Goal: Leave review/rating: Leave review/rating

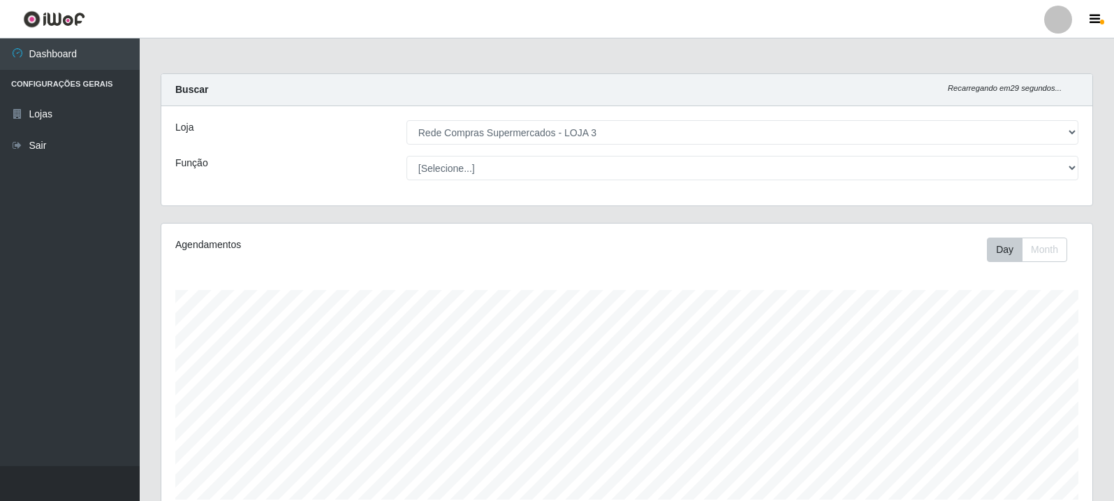
select select "162"
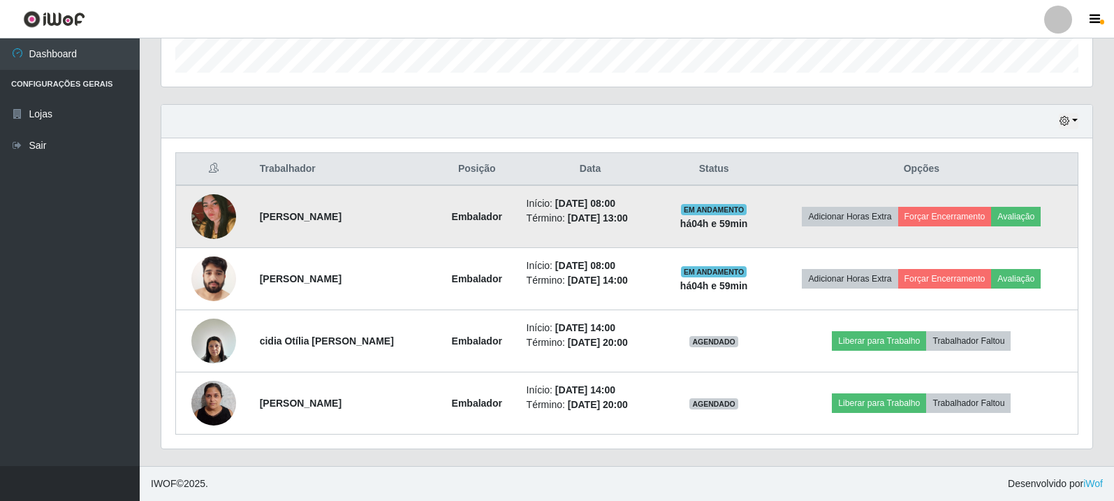
scroll to position [290, 931]
click at [1033, 217] on button "Avaliação" at bounding box center [1016, 217] width 50 height 20
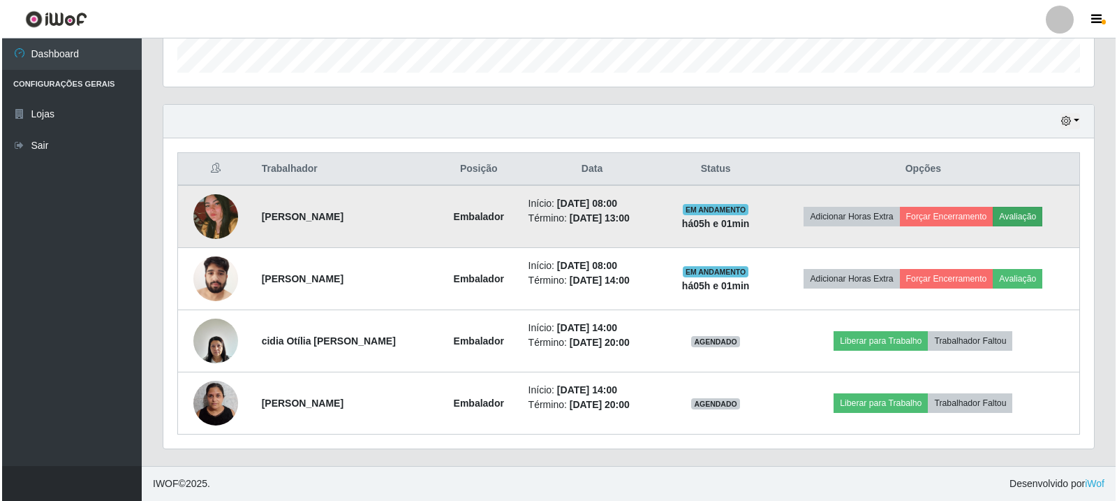
scroll to position [290, 924]
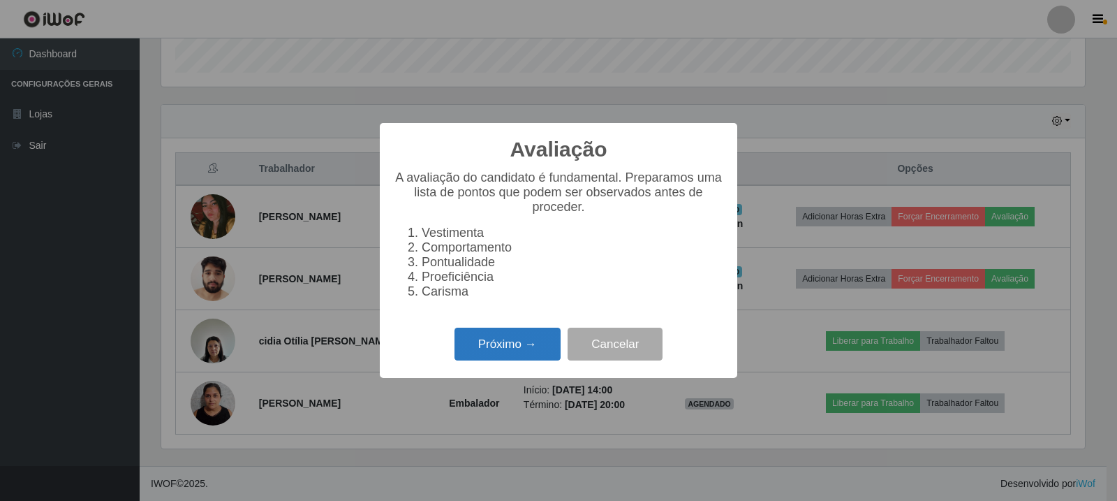
click at [526, 357] on button "Próximo →" at bounding box center [508, 343] width 106 height 33
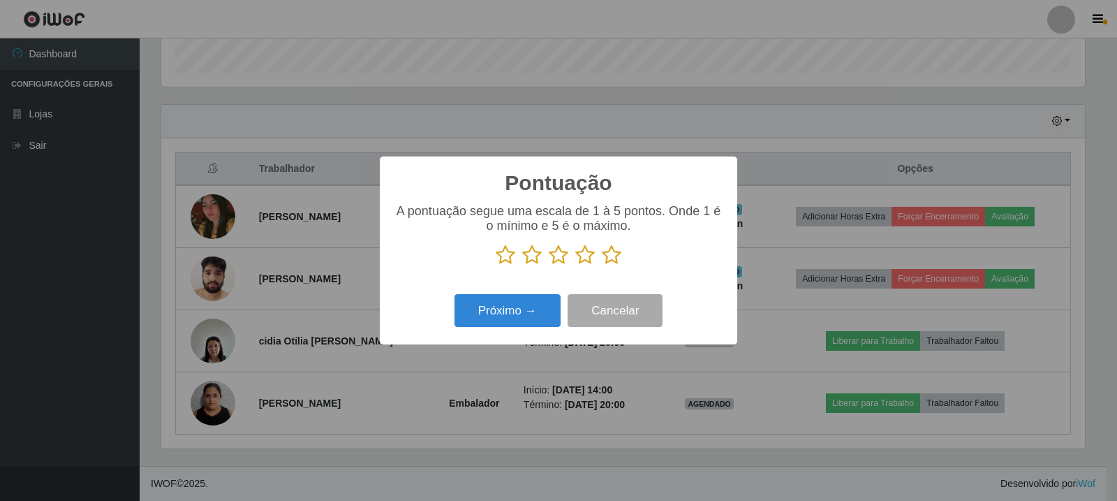
scroll to position [697978, 697344]
click at [617, 256] on icon at bounding box center [612, 254] width 20 height 21
click at [602, 265] on input "radio" at bounding box center [602, 265] width 0 height 0
click at [518, 295] on div "Próximo → Cancelar" at bounding box center [559, 310] width 330 height 40
click at [501, 324] on button "Próximo →" at bounding box center [508, 310] width 106 height 33
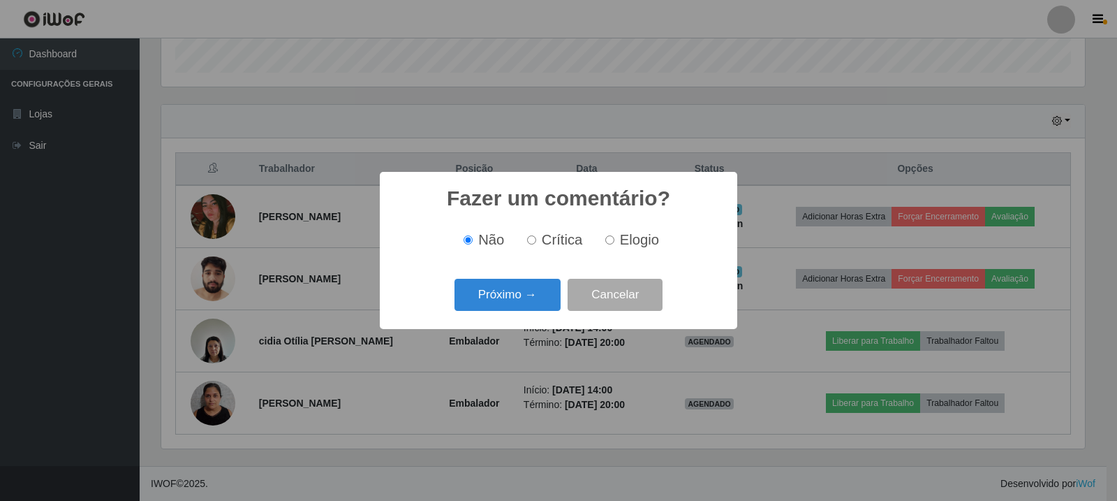
click at [614, 239] on label "Elogio" at bounding box center [629, 240] width 59 height 16
click at [614, 239] on input "Elogio" at bounding box center [609, 239] width 9 height 9
radio input "true"
click at [509, 294] on button "Próximo →" at bounding box center [508, 295] width 106 height 33
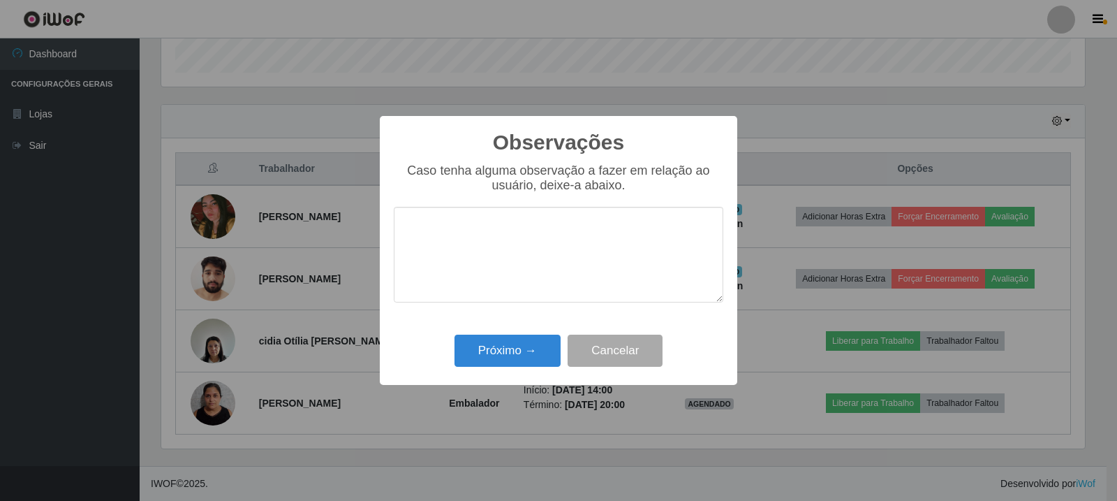
click at [550, 276] on textarea at bounding box center [559, 255] width 330 height 96
click at [556, 252] on textarea at bounding box center [559, 255] width 330 height 96
paste textarea "A Colaboradora atingiu as expectativas da loja."
type textarea "A Colaboradora atingiu as expectativas da loja."
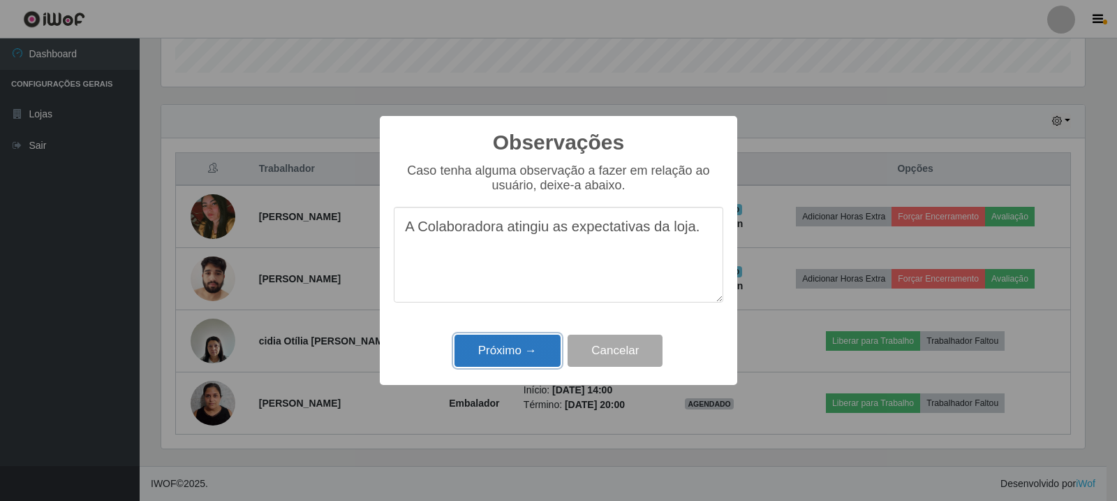
click at [517, 354] on button "Próximo →" at bounding box center [508, 350] width 106 height 33
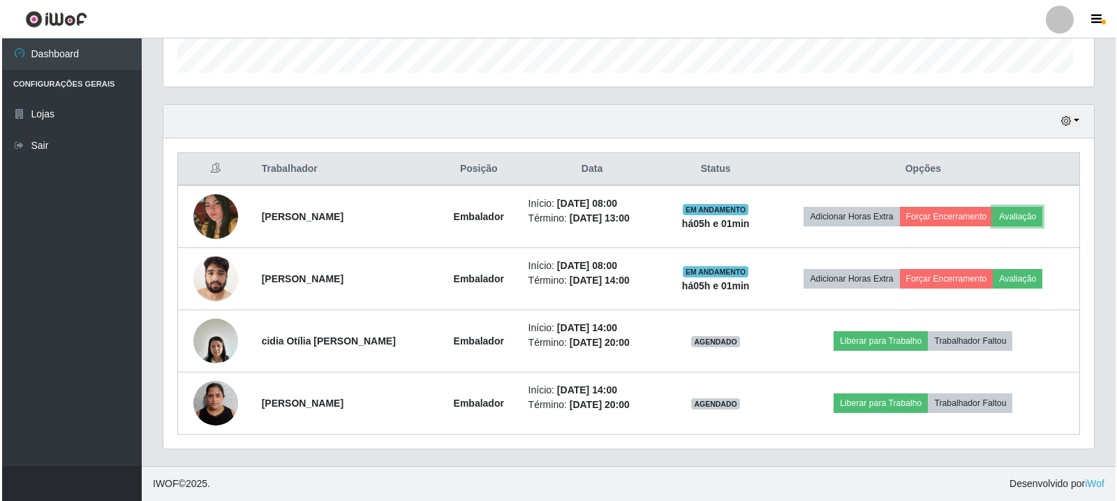
scroll to position [290, 931]
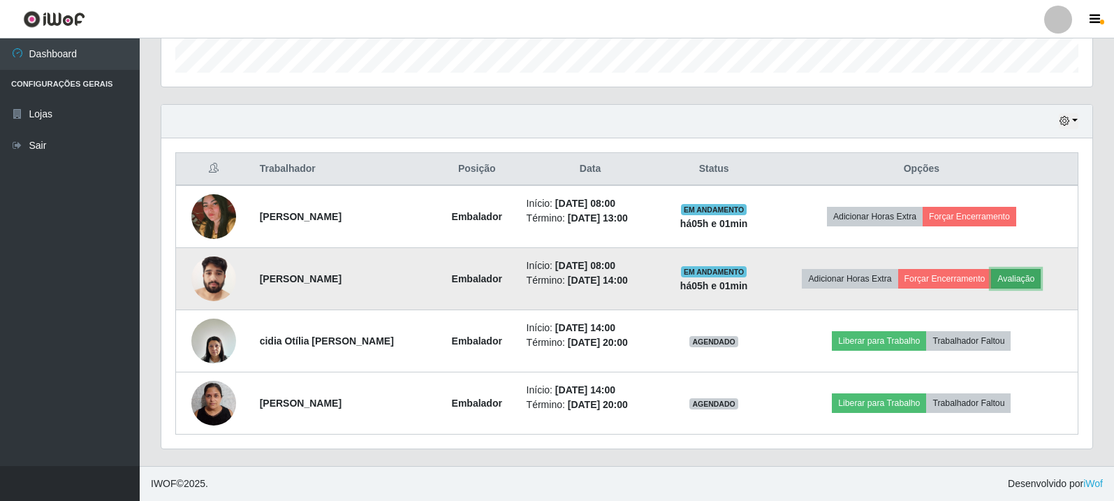
click at [1028, 274] on button "Avaliação" at bounding box center [1016, 279] width 50 height 20
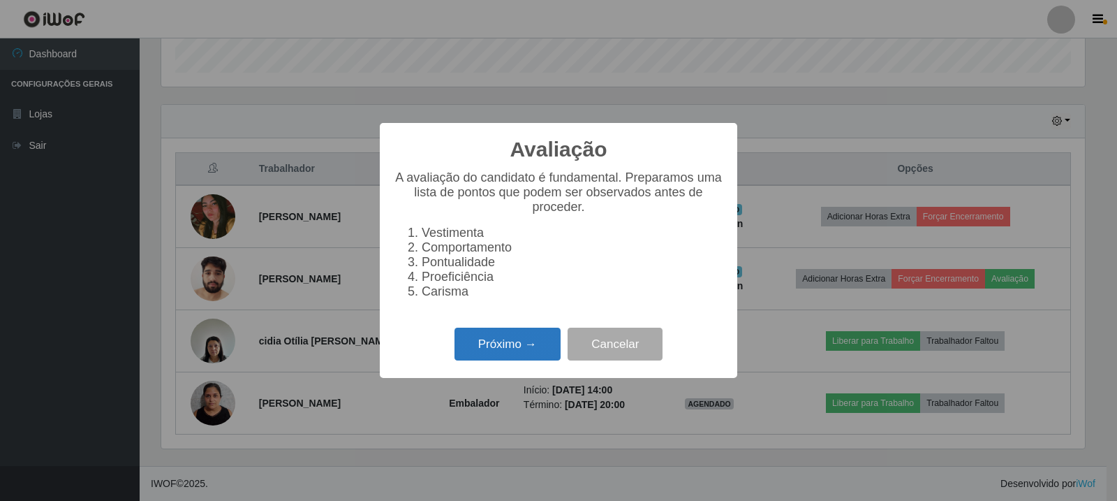
click at [519, 345] on button "Próximo →" at bounding box center [508, 343] width 106 height 33
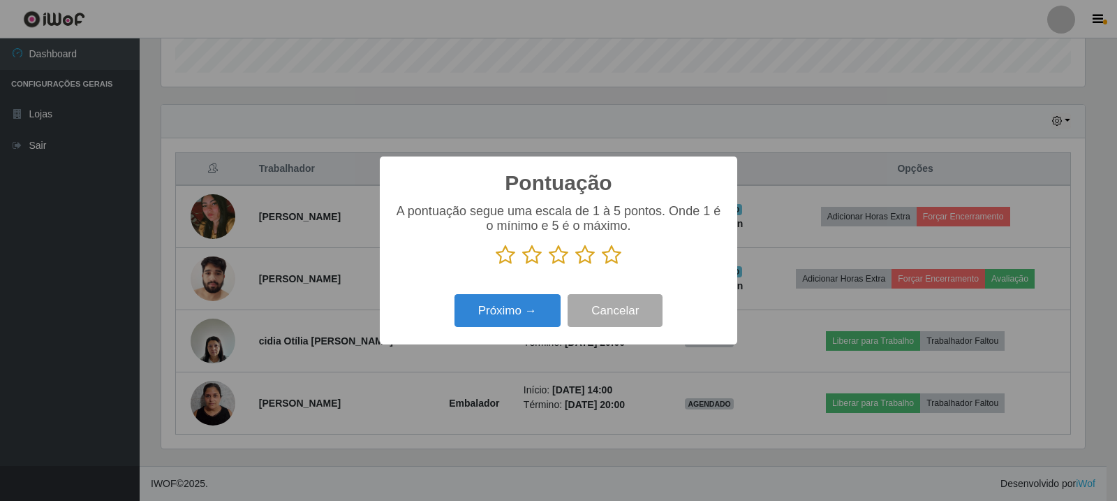
scroll to position [697978, 697344]
click at [608, 260] on icon at bounding box center [612, 254] width 20 height 21
click at [602, 265] on input "radio" at bounding box center [602, 265] width 0 height 0
click at [522, 302] on button "Próximo →" at bounding box center [508, 310] width 106 height 33
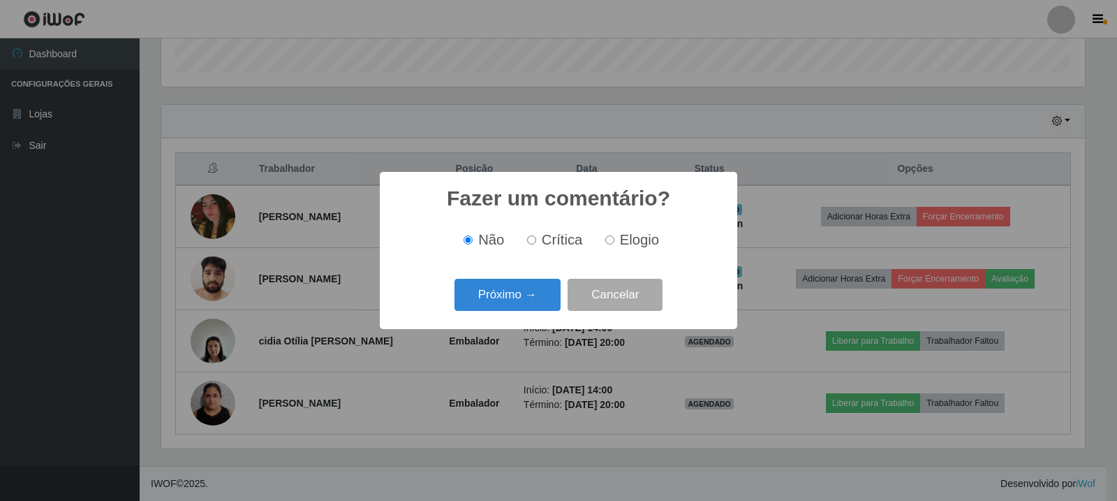
click at [617, 240] on label "Elogio" at bounding box center [629, 240] width 59 height 16
click at [614, 240] on input "Elogio" at bounding box center [609, 239] width 9 height 9
radio input "true"
click at [539, 284] on button "Próximo →" at bounding box center [508, 295] width 106 height 33
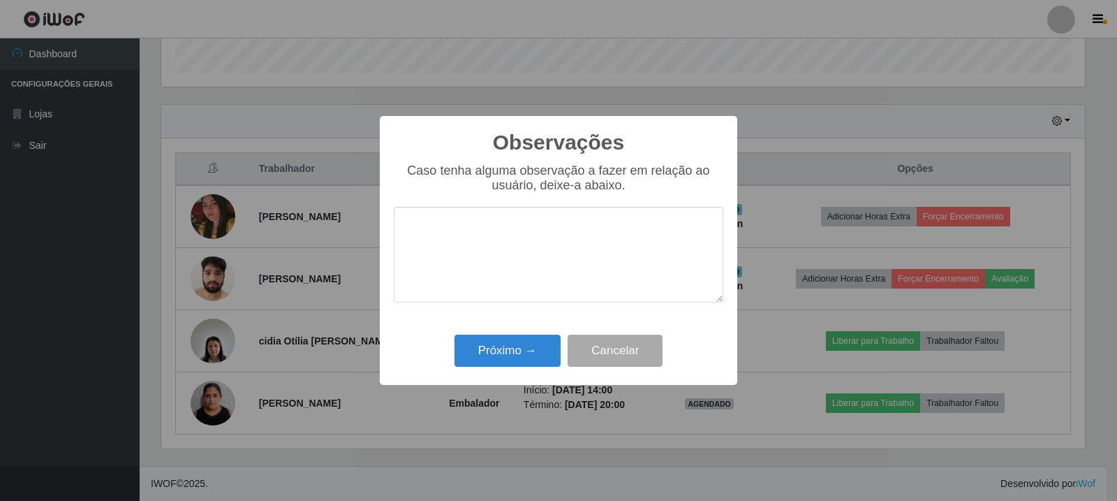
click at [515, 244] on textarea at bounding box center [559, 255] width 330 height 96
click at [416, 235] on textarea "A Colaboradora atingiu as expectativas da loja." at bounding box center [559, 255] width 330 height 96
click at [501, 227] on textarea "O Colaboradora atingiu as expectativas da loja." at bounding box center [559, 255] width 330 height 96
type textarea "O Colaborador atingiu as expectativas da loja."
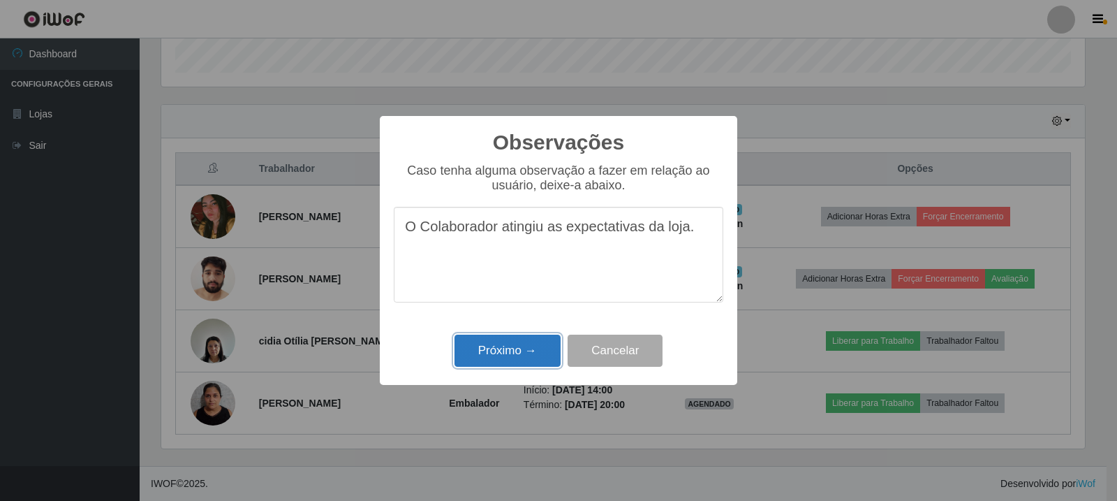
click at [506, 353] on button "Próximo →" at bounding box center [508, 350] width 106 height 33
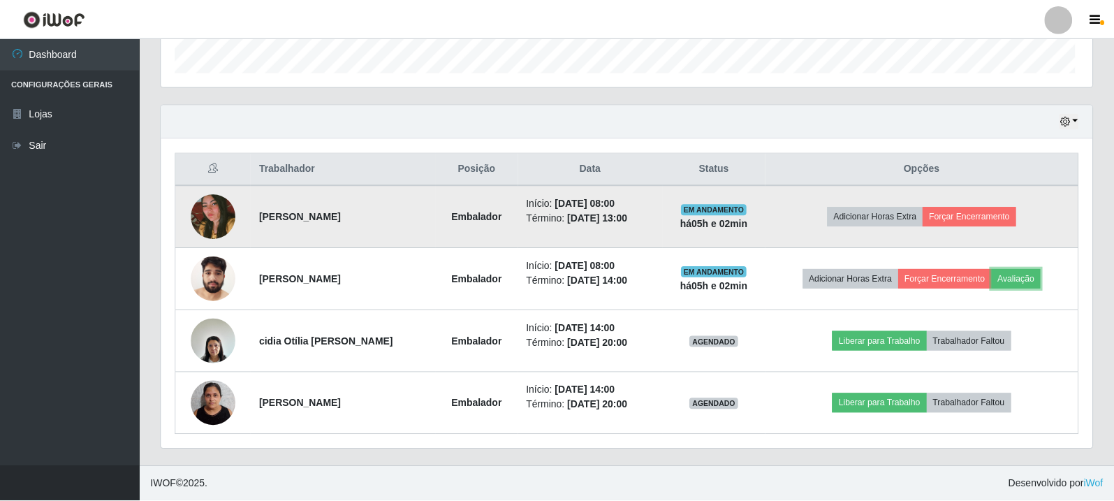
scroll to position [290, 931]
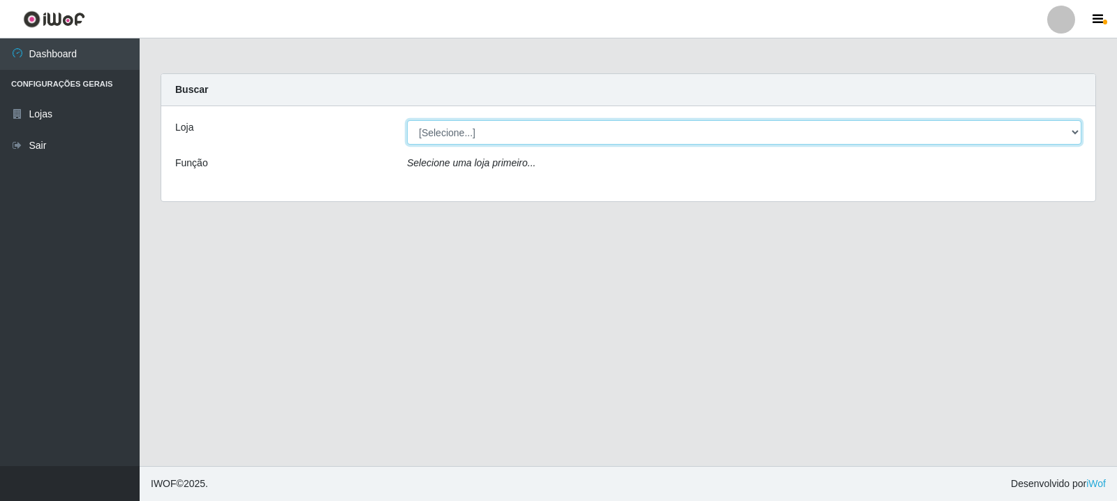
click at [648, 134] on select "[Selecione...] Rede Compras Supermercados - LOJA 3" at bounding box center [744, 132] width 675 height 24
select select "162"
click at [407, 120] on select "[Selecione...] Rede Compras Supermercados - LOJA 3" at bounding box center [744, 132] width 675 height 24
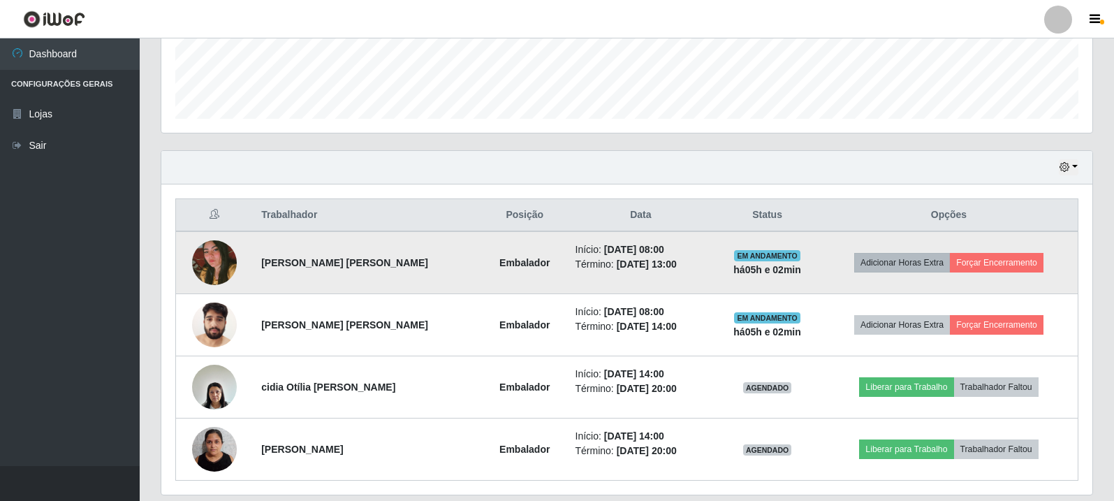
scroll to position [427, 0]
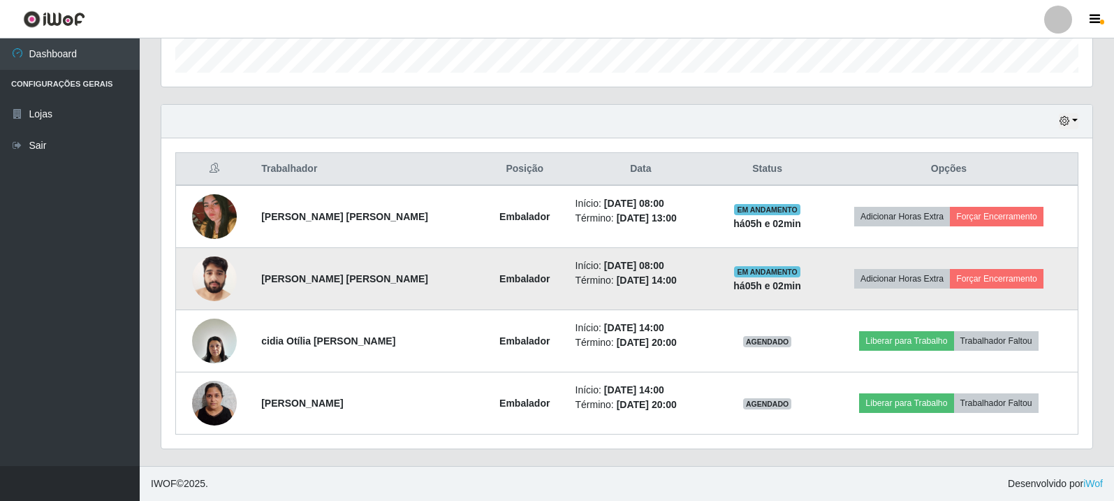
click at [221, 272] on img at bounding box center [214, 278] width 45 height 59
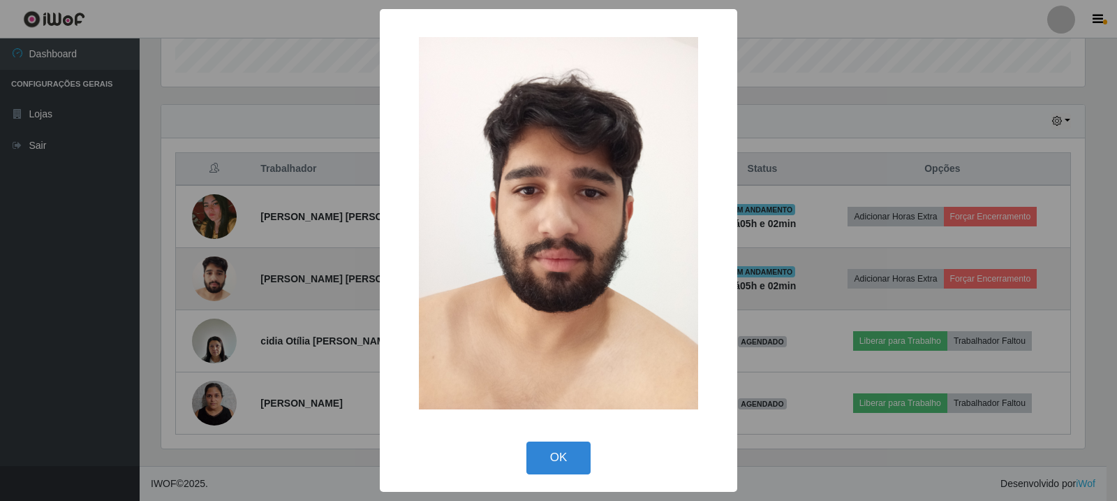
click at [221, 272] on div "× OK Cancel" at bounding box center [558, 250] width 1117 height 501
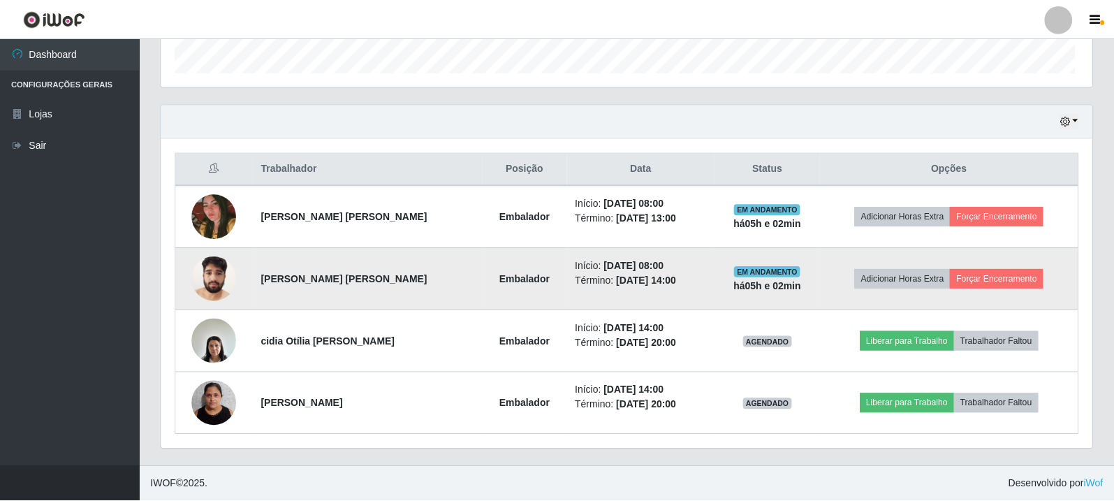
scroll to position [290, 931]
